Goal: Transaction & Acquisition: Purchase product/service

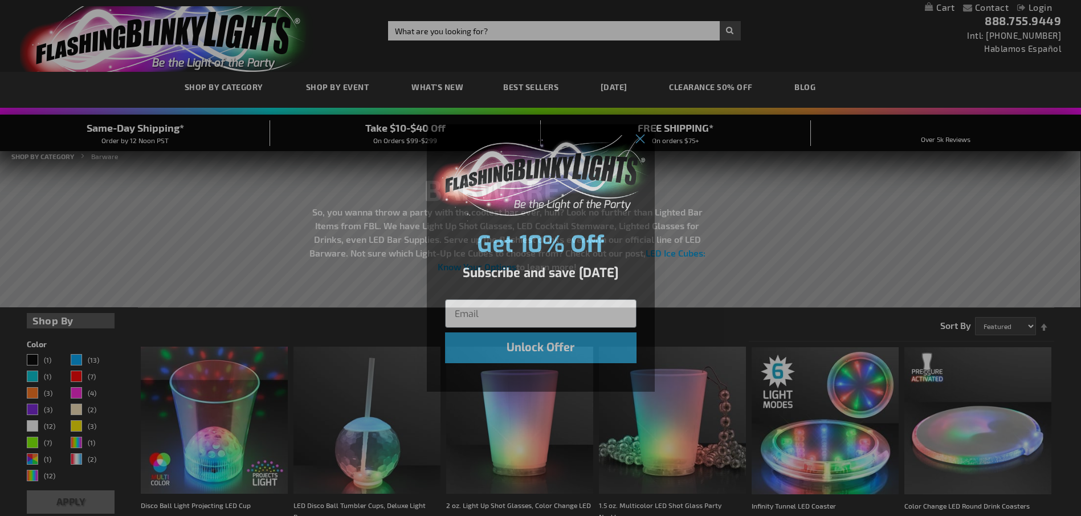
click at [457, 34] on div "Close dialog Get 10% Off Subscribe and save today Unlock Offer Submit" at bounding box center [540, 258] width 1081 height 516
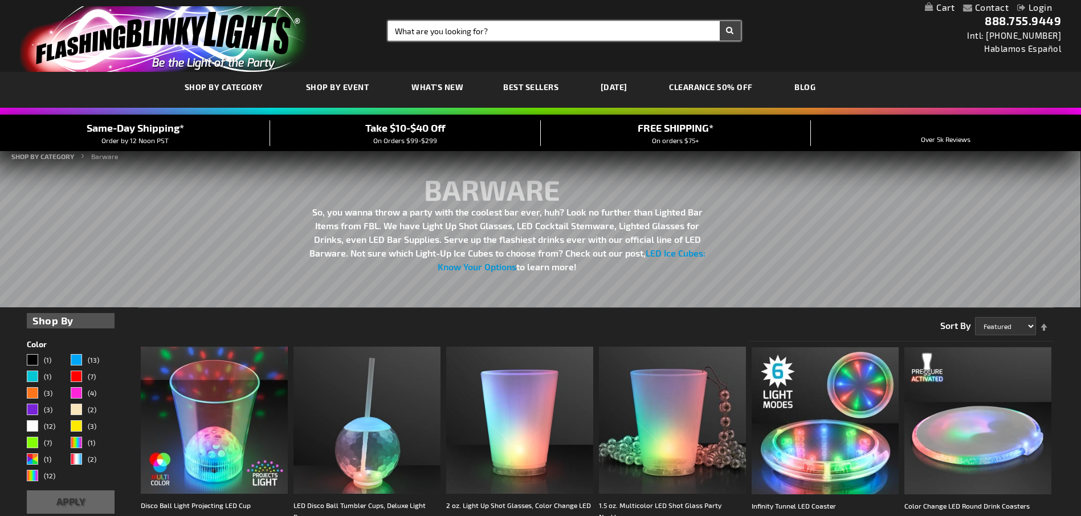
click at [457, 34] on input "Search" at bounding box center [564, 30] width 352 height 19
type input "necklaces"
click at [720, 21] on button "Search" at bounding box center [730, 30] width 21 height 19
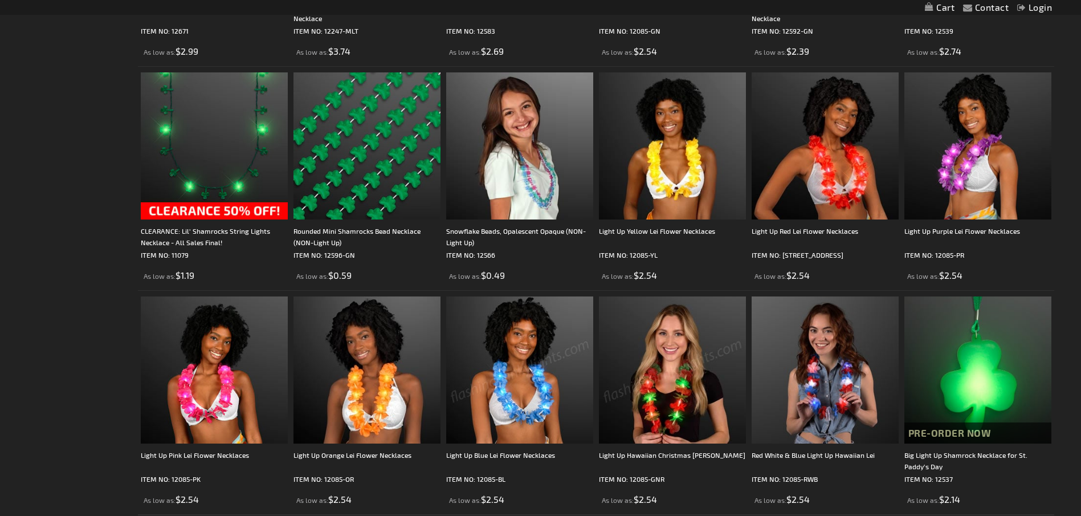
scroll to position [2052, 0]
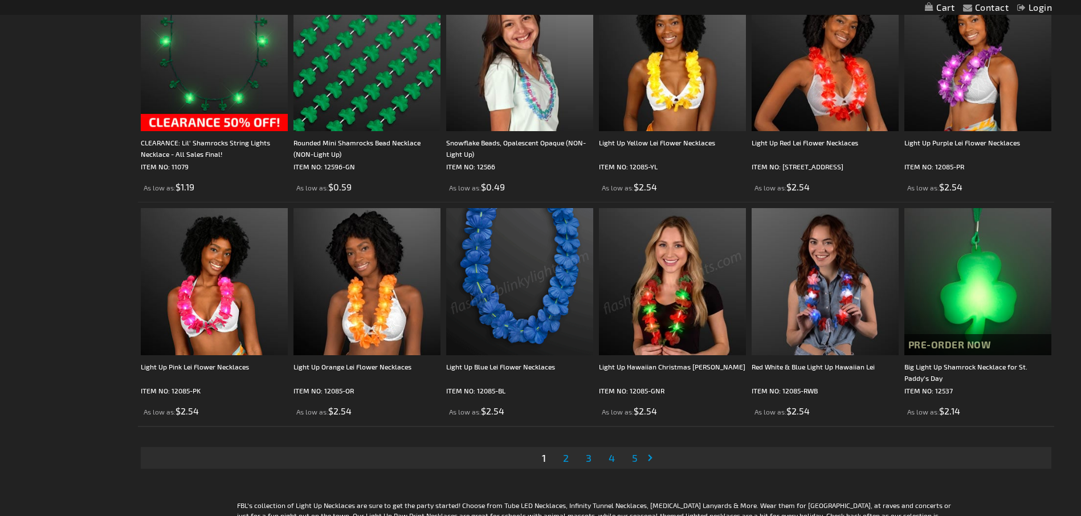
click at [568, 451] on span "2" at bounding box center [566, 457] width 6 height 13
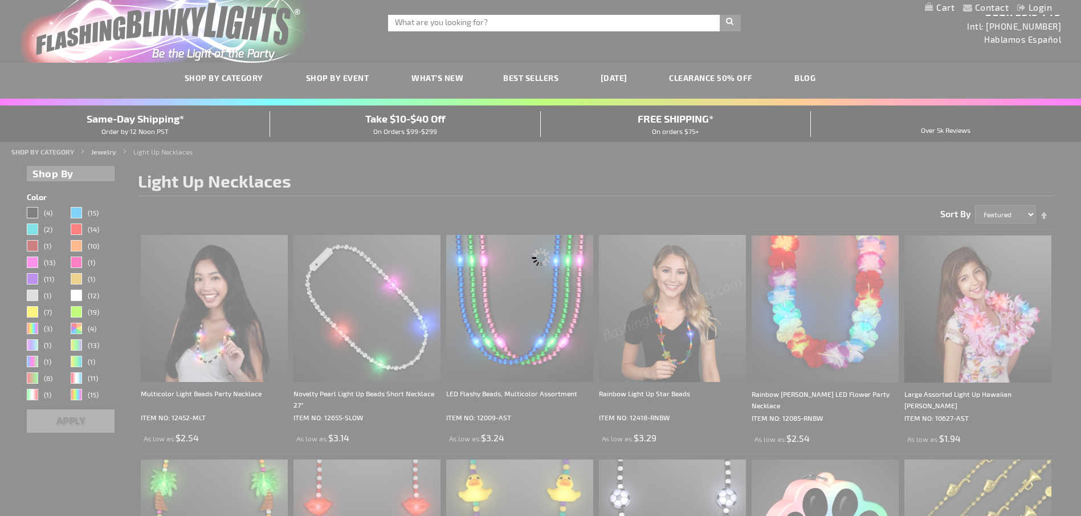
scroll to position [0, 0]
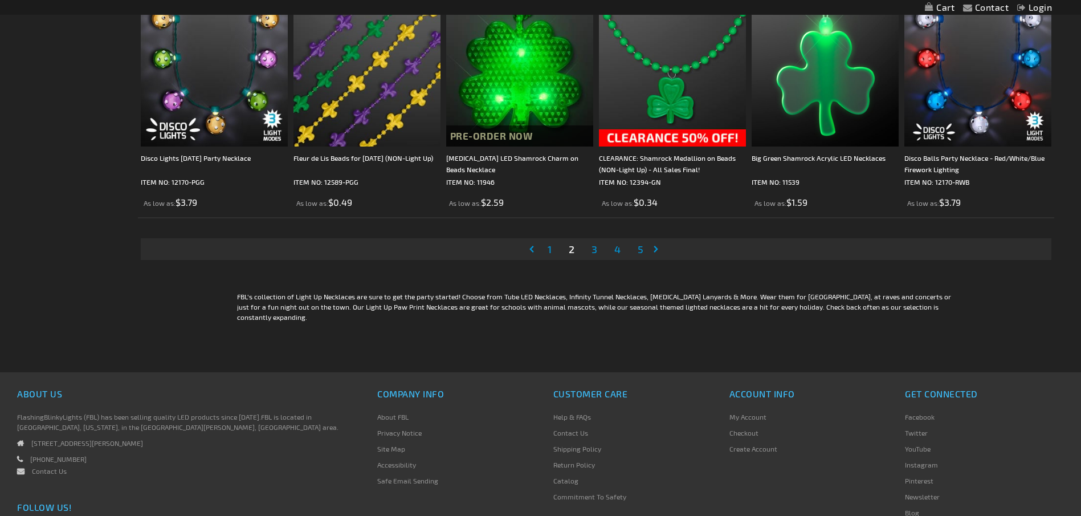
scroll to position [2280, 0]
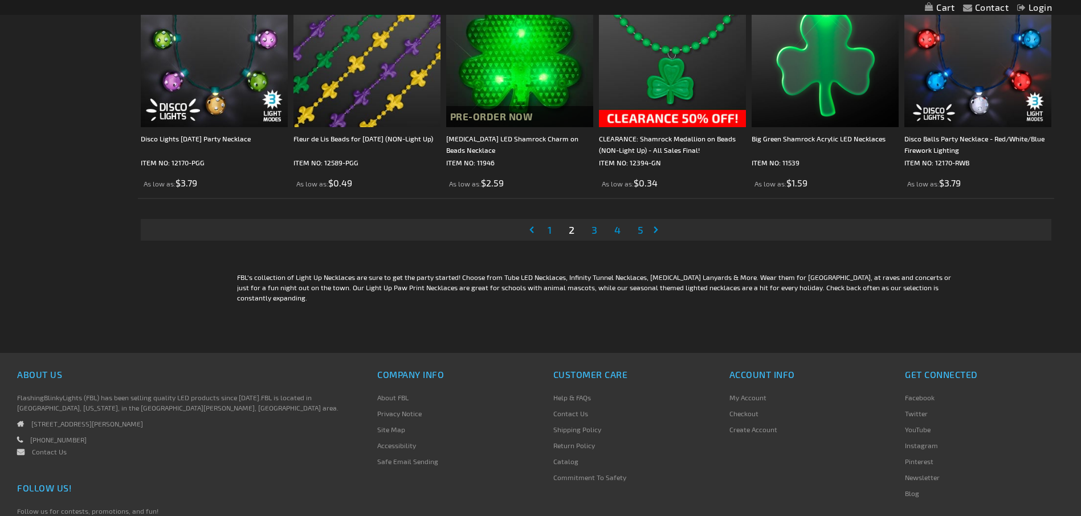
click at [584, 222] on li "Page 3" at bounding box center [595, 230] width 22 height 22
click at [593, 225] on span "3" at bounding box center [595, 229] width 6 height 13
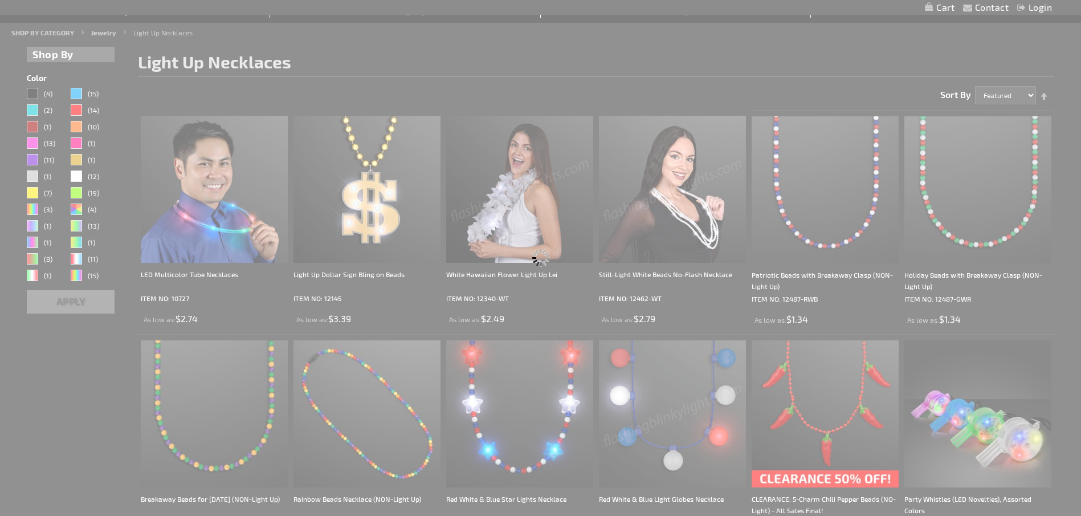
scroll to position [0, 0]
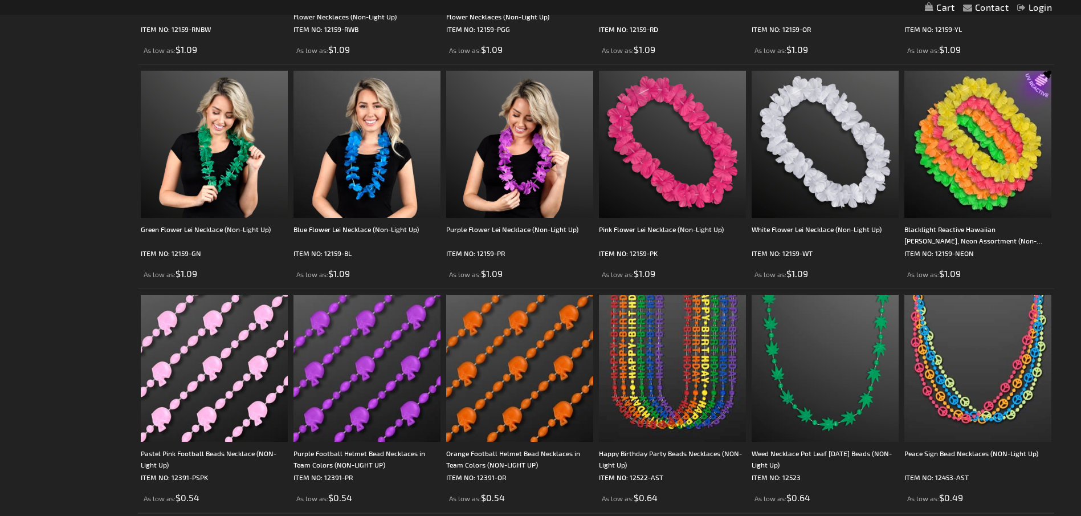
scroll to position [2052, 0]
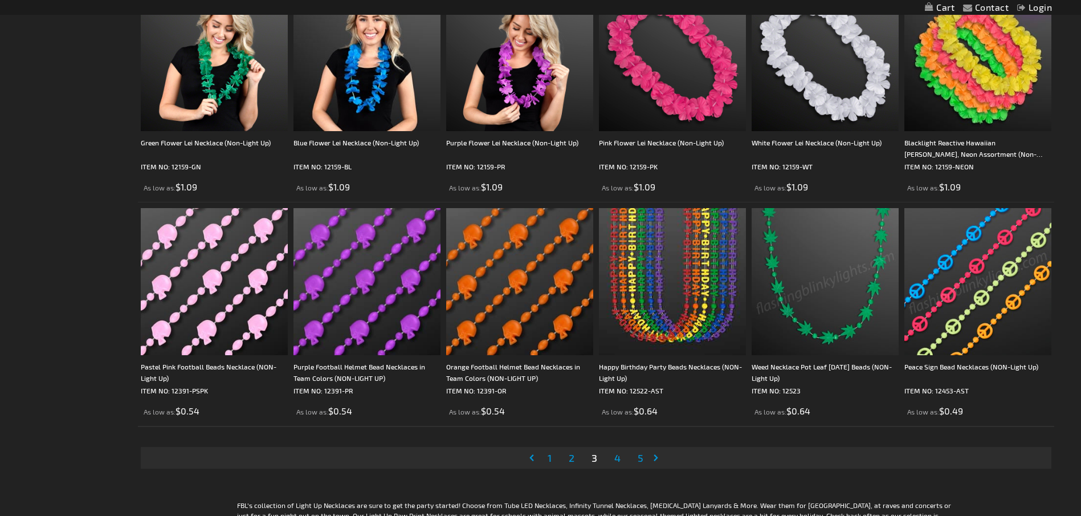
click at [617, 457] on span "4" at bounding box center [617, 457] width 6 height 13
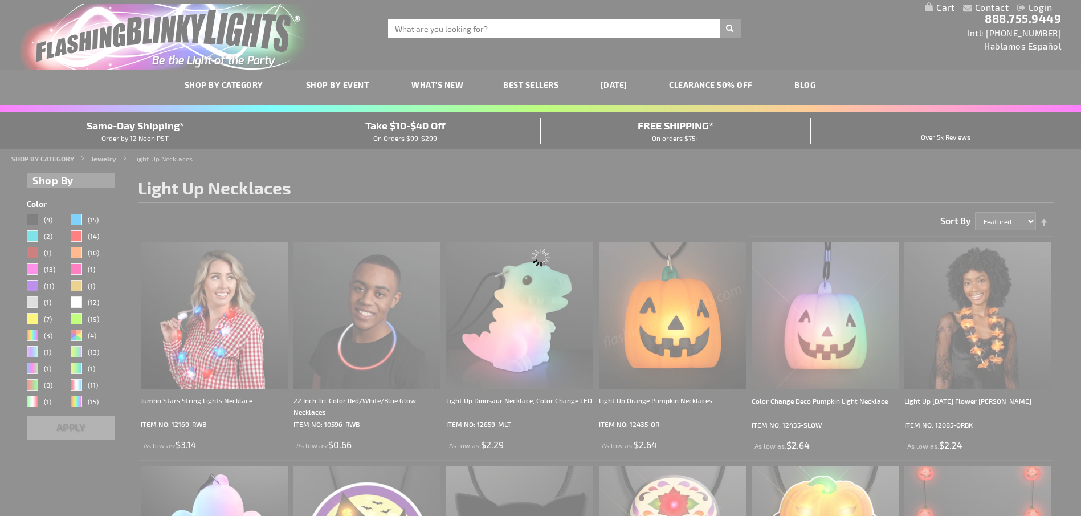
scroll to position [0, 0]
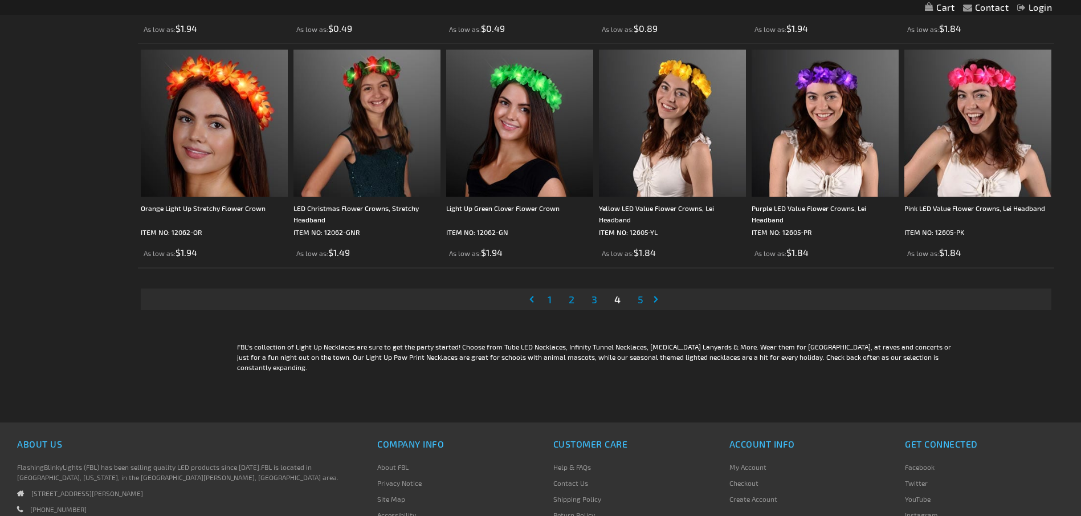
scroll to position [2223, 0]
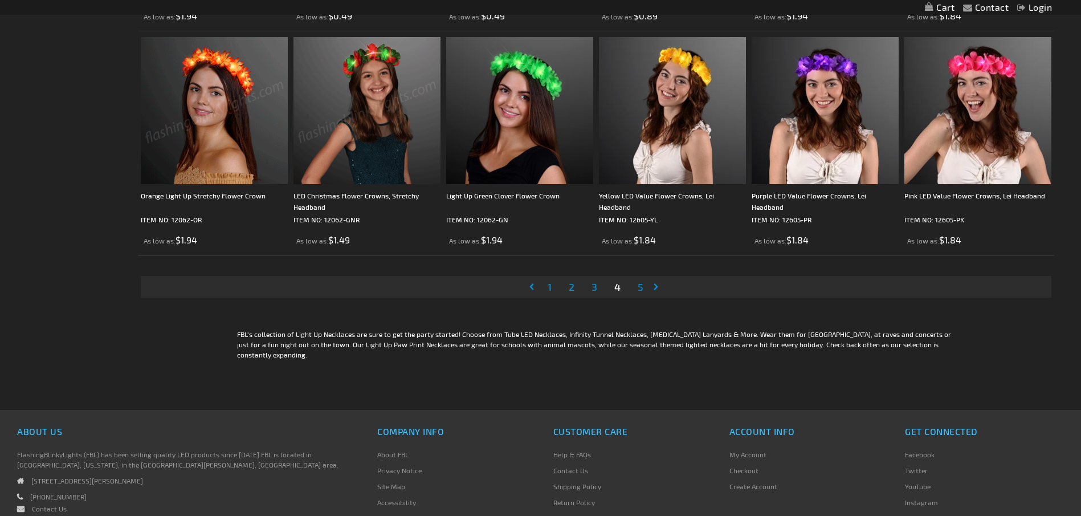
click at [640, 284] on span "5" at bounding box center [641, 286] width 6 height 13
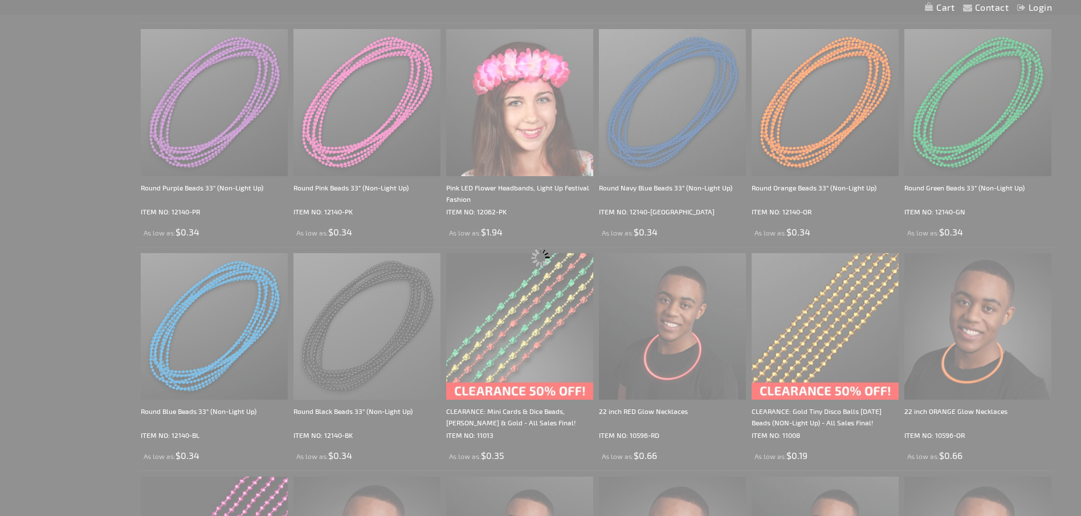
scroll to position [671, 0]
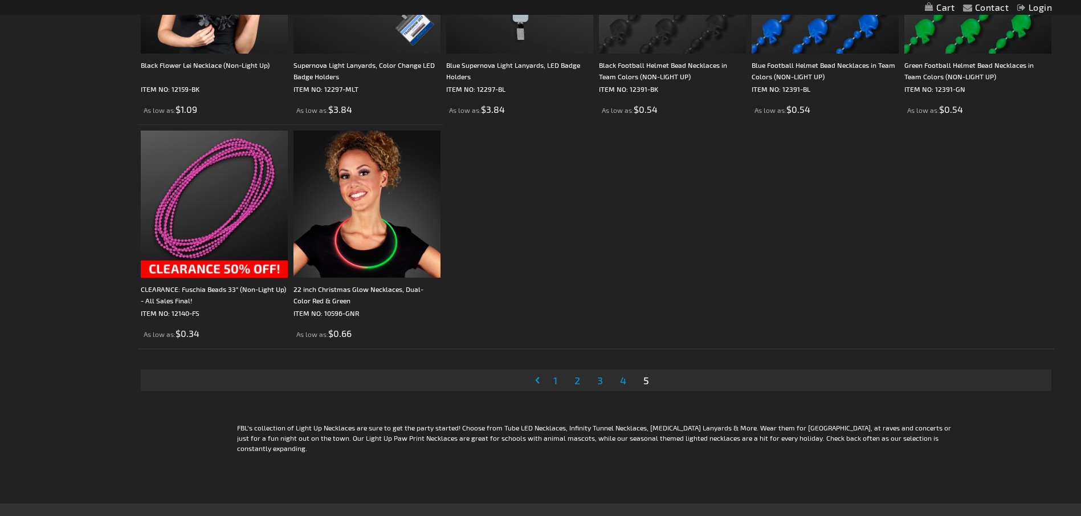
scroll to position [684, 0]
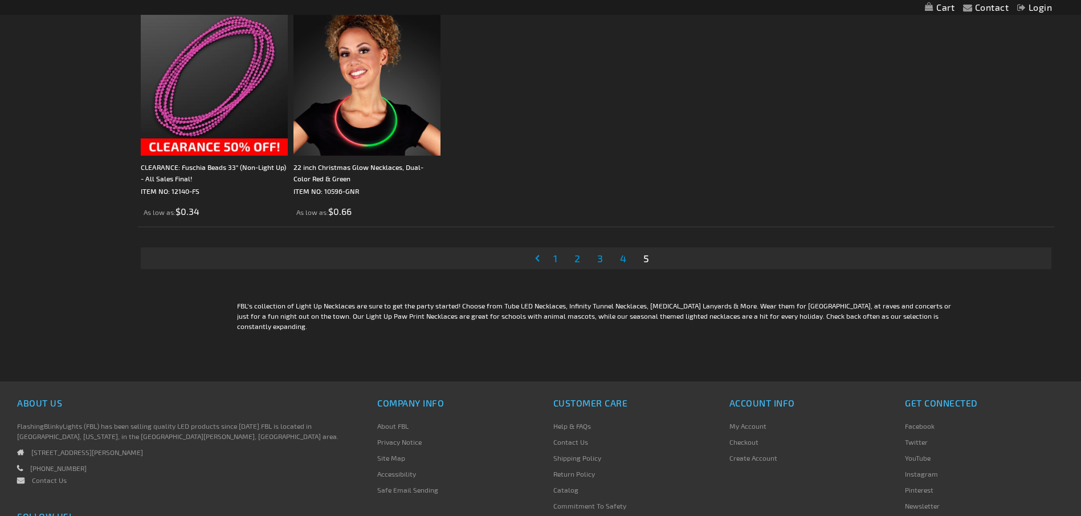
click at [554, 252] on span "1" at bounding box center [555, 258] width 4 height 13
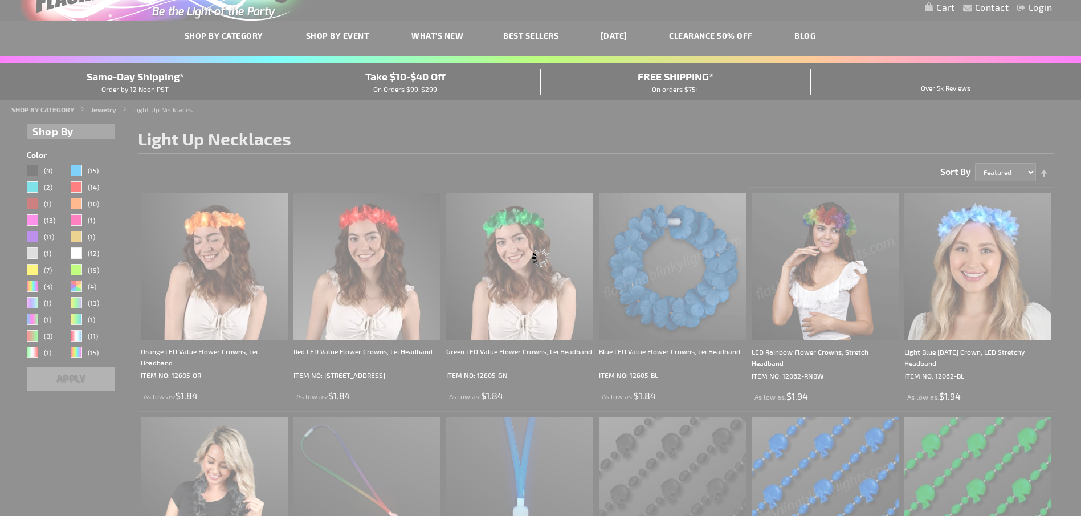
scroll to position [0, 0]
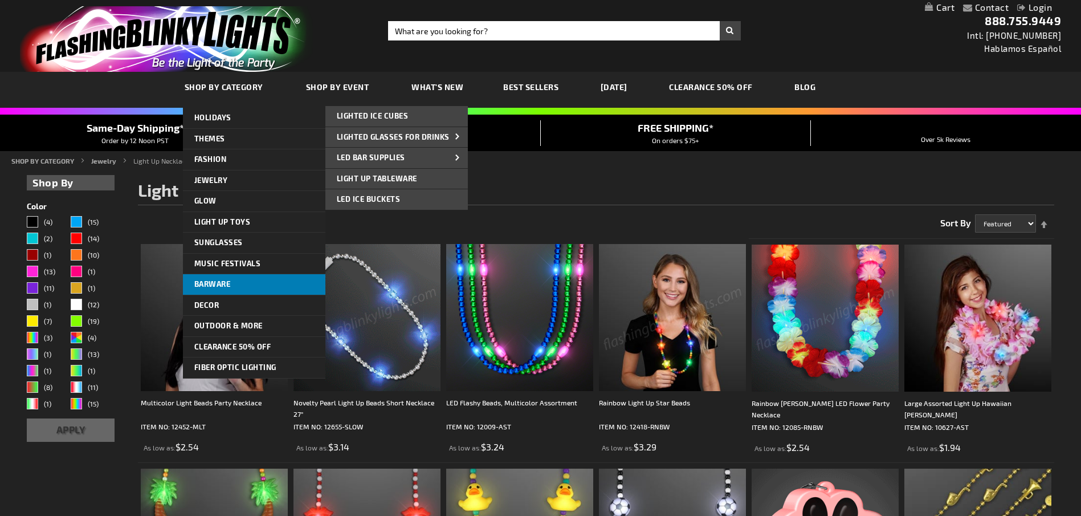
click at [209, 279] on link "Barware" at bounding box center [254, 284] width 142 height 21
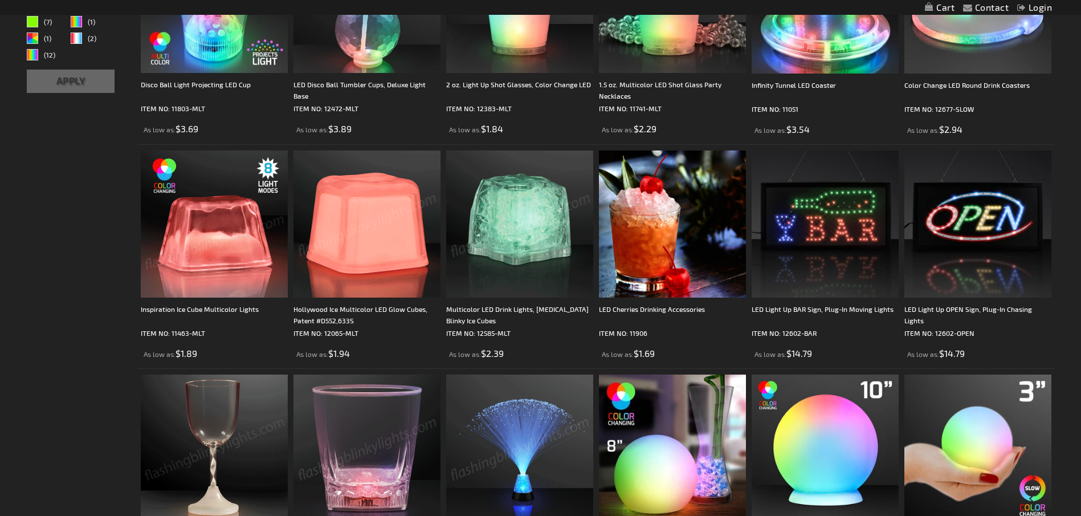
scroll to position [401, 0]
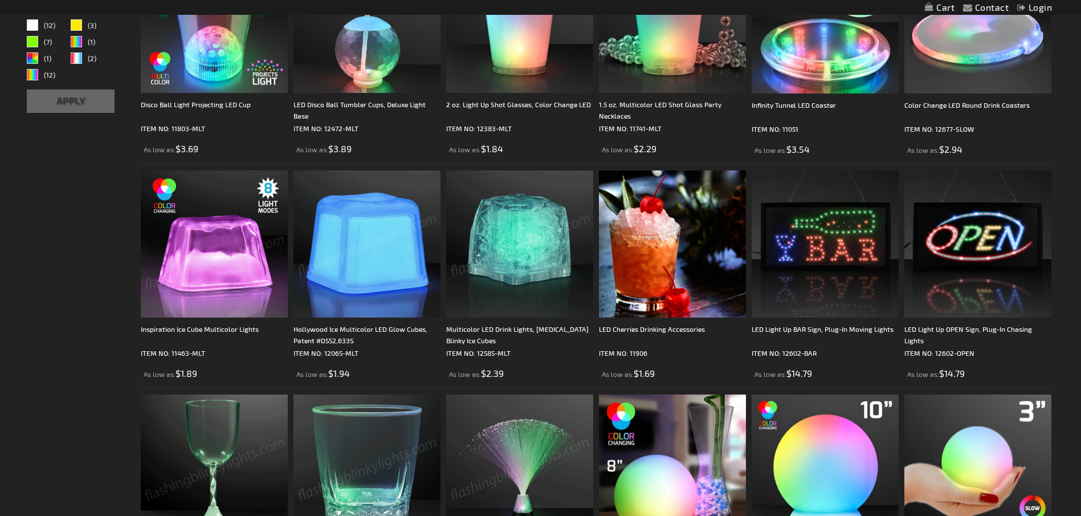
click at [383, 230] on img at bounding box center [367, 243] width 147 height 147
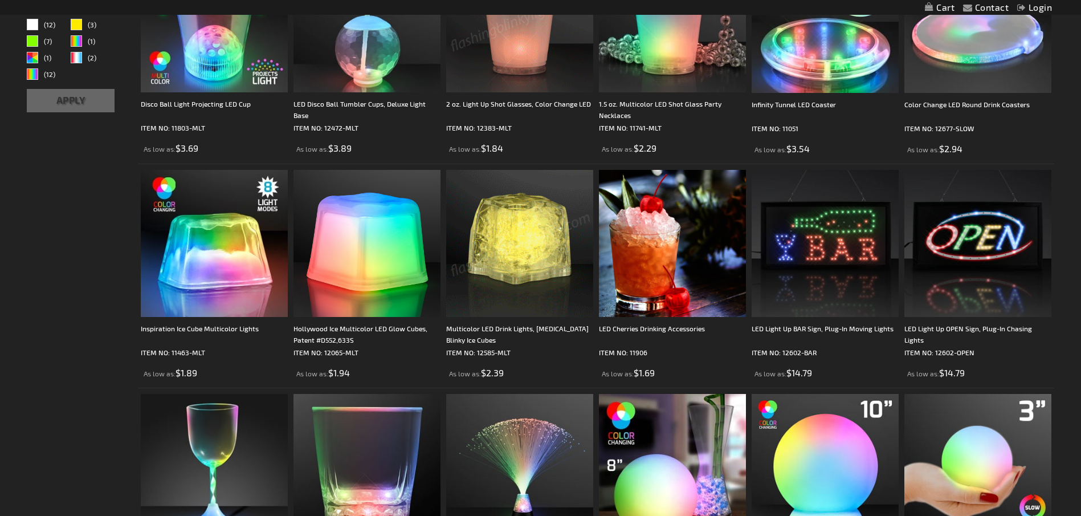
scroll to position [458, 0]
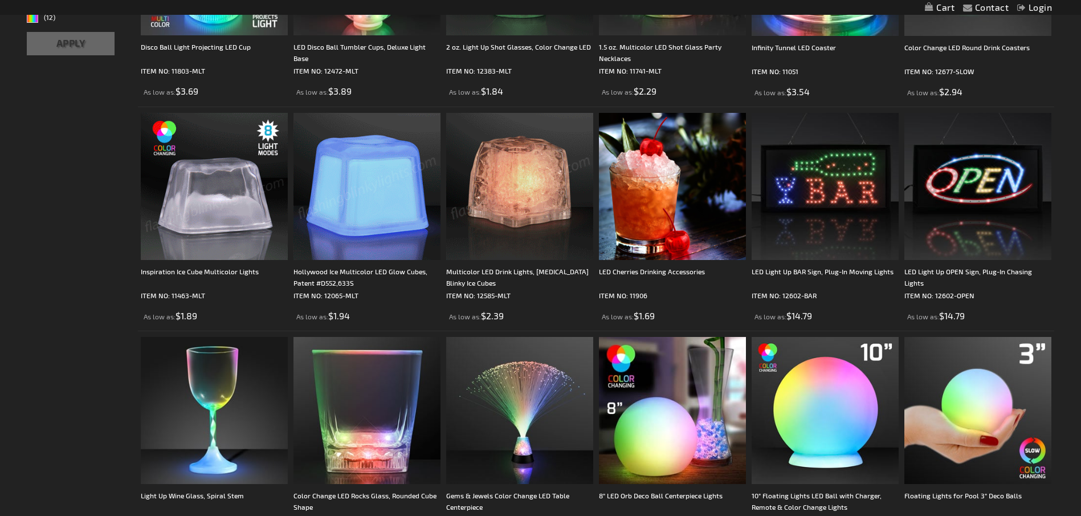
click at [211, 203] on img at bounding box center [214, 186] width 147 height 147
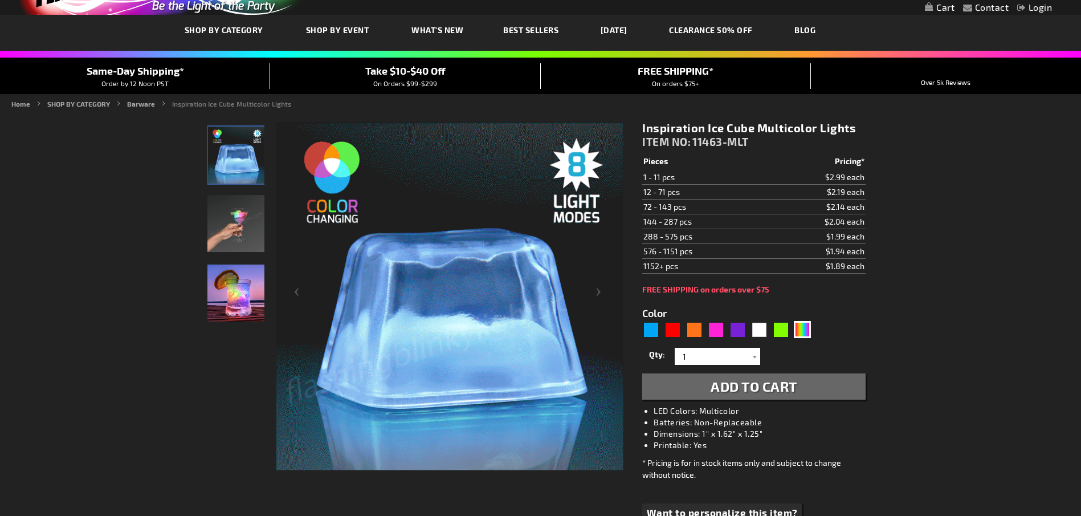
click at [218, 218] on img "Hand model displaying Multicolor LED Light Up Ice Cubes" at bounding box center [235, 223] width 57 height 57
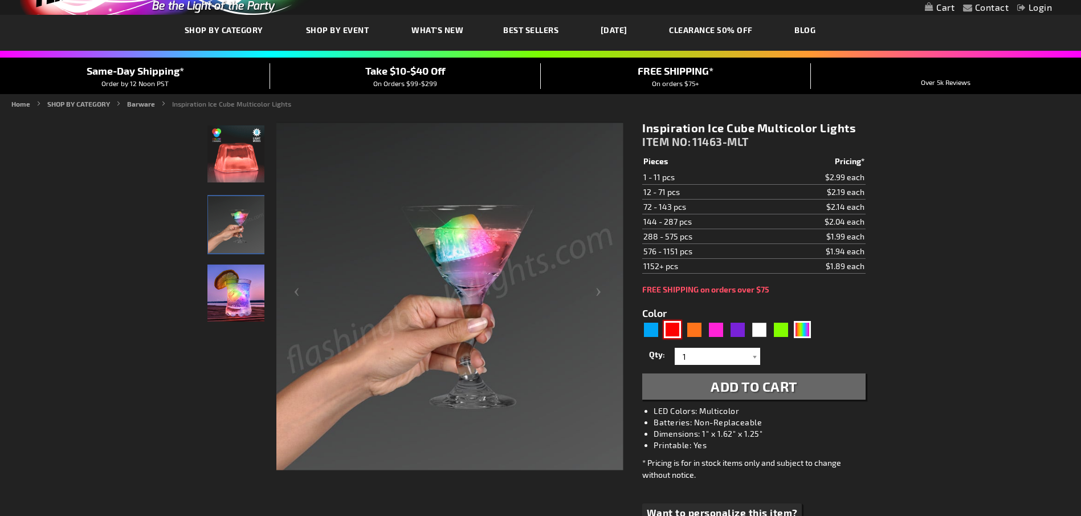
click at [678, 328] on div "Red" at bounding box center [672, 329] width 17 height 17
type input "5641"
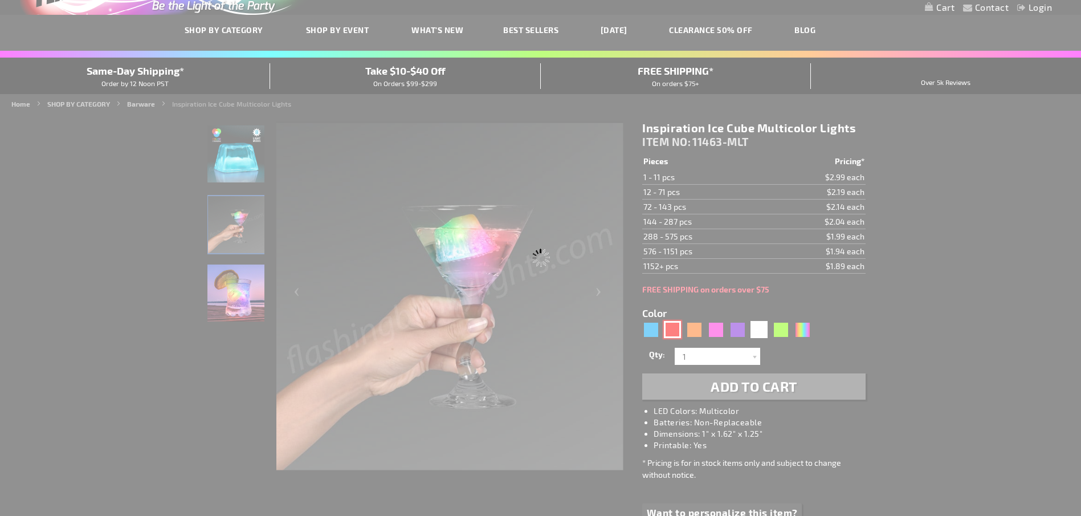
type input "11463-RD"
type input "Customize - Inspiration Ice Cube Red Lights, Patent #D650,121 - ITEM NO: 11463-…"
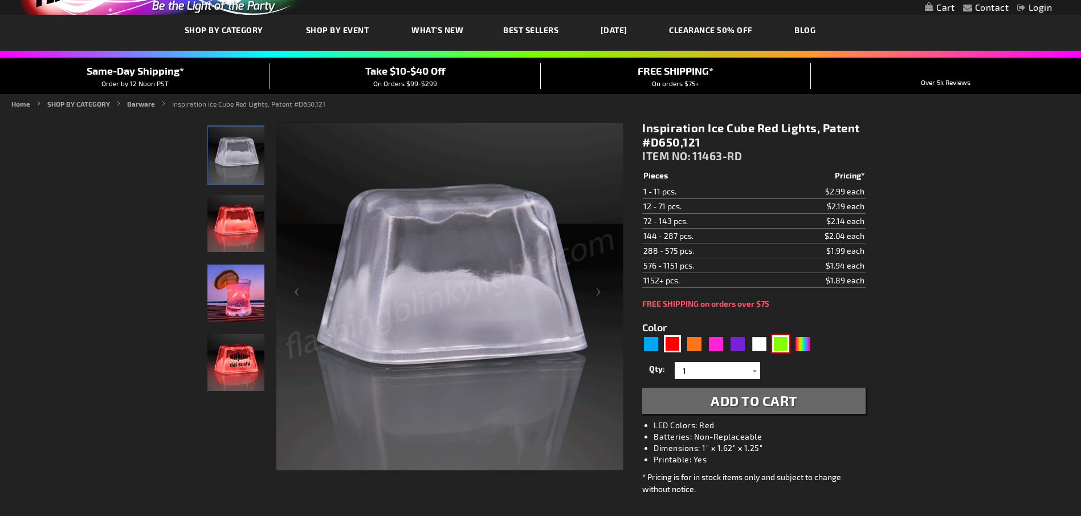
click at [777, 344] on div "Green" at bounding box center [780, 343] width 17 height 17
type input "5648"
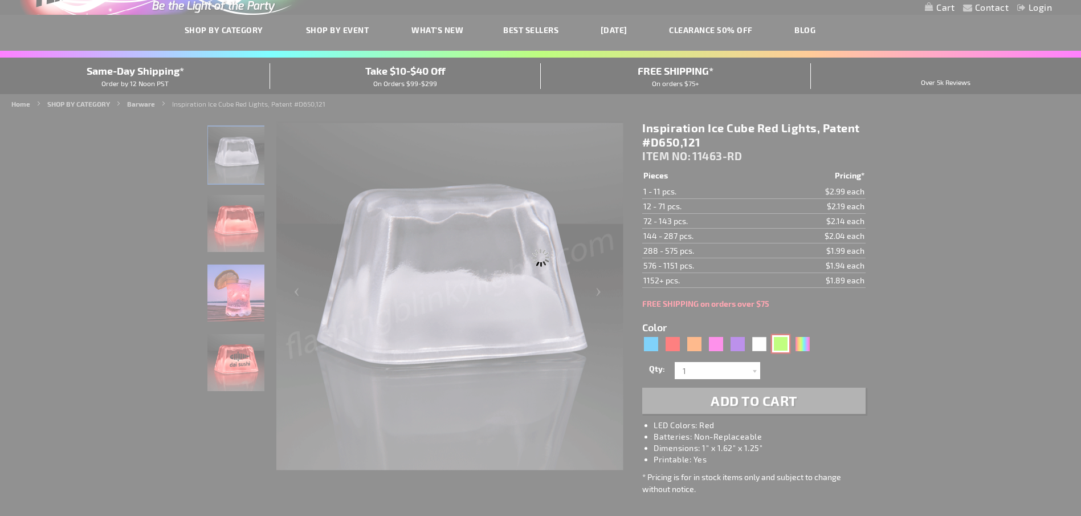
type input "11463-GN"
type input "Customize - Inspiration Ice Cube Green Lights, Patent #D650,121 - ITEM NO: 1146…"
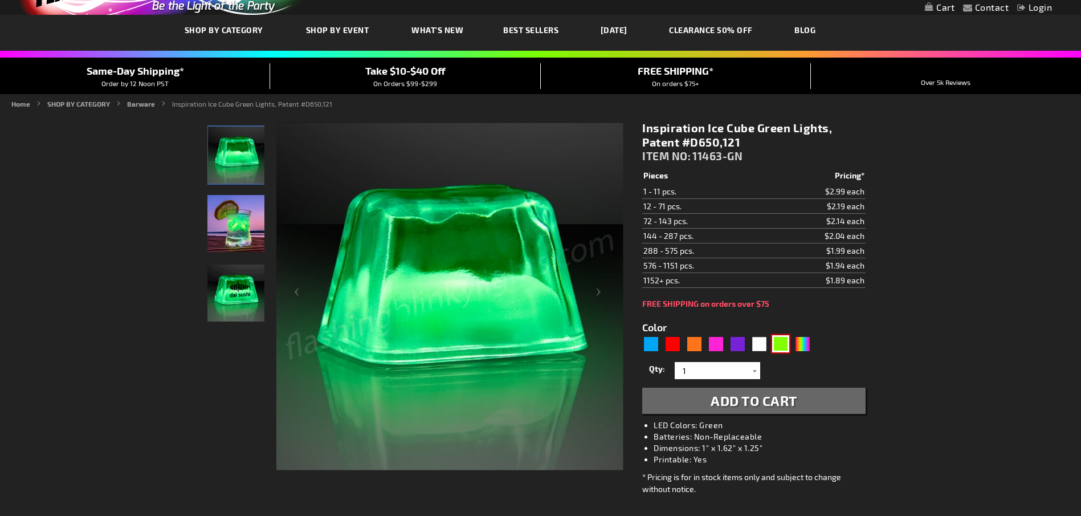
click at [237, 231] on img at bounding box center [235, 223] width 57 height 57
